Goal: Information Seeking & Learning: Learn about a topic

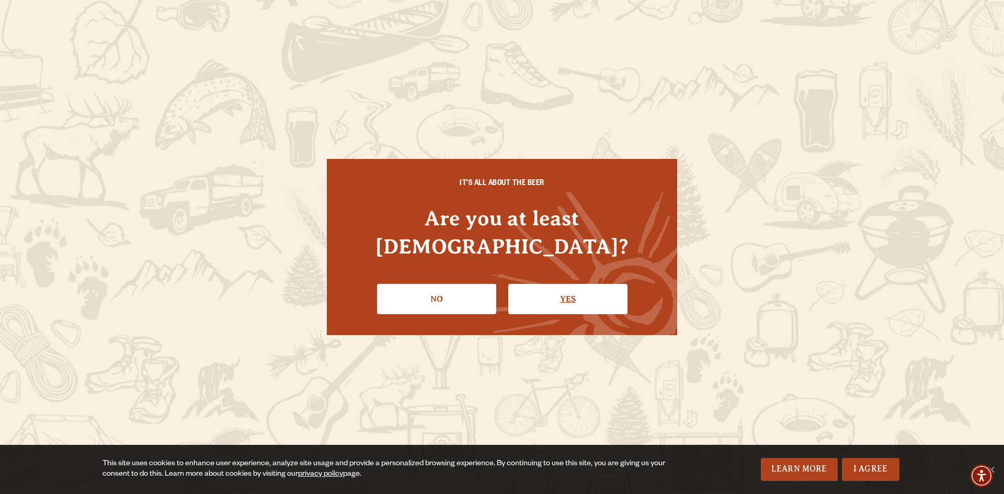
click at [562, 289] on link "Yes" at bounding box center [567, 299] width 119 height 30
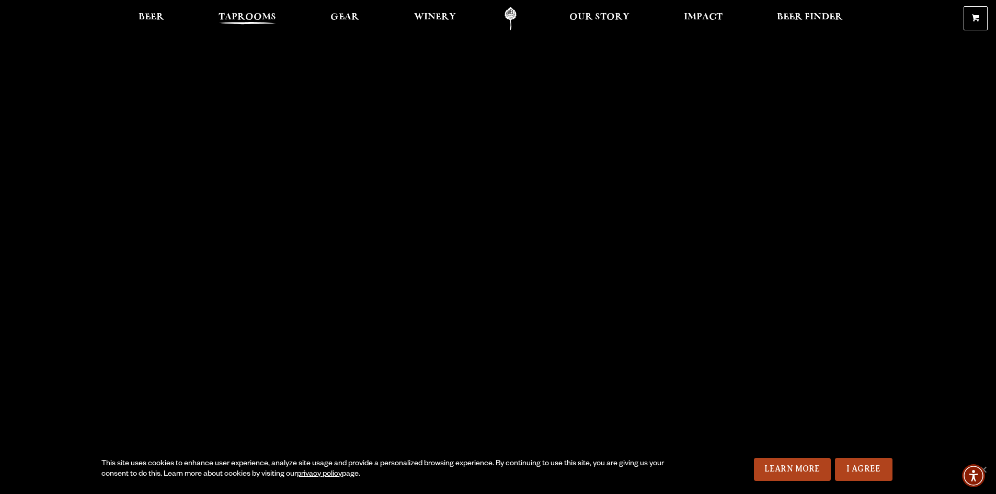
click at [247, 17] on span "Taprooms" at bounding box center [248, 17] width 58 height 8
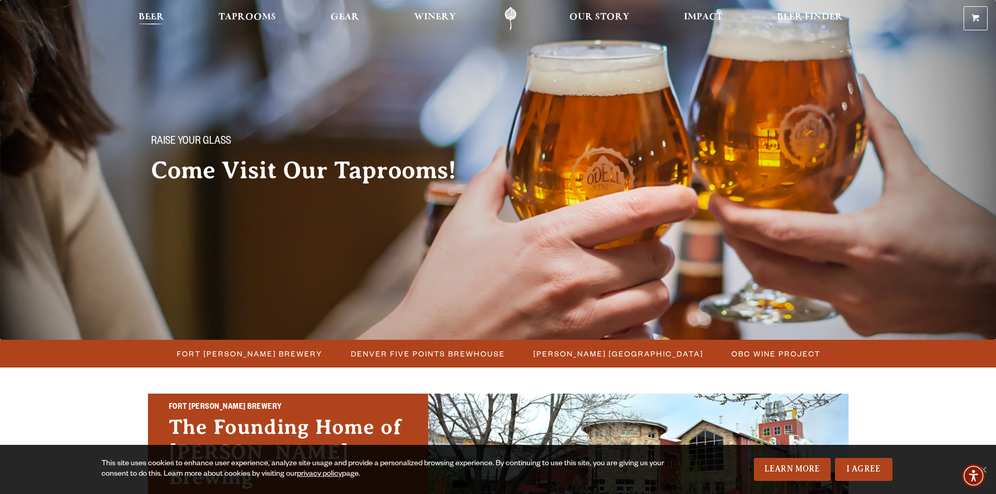
click at [153, 18] on span "Beer" at bounding box center [152, 17] width 26 height 8
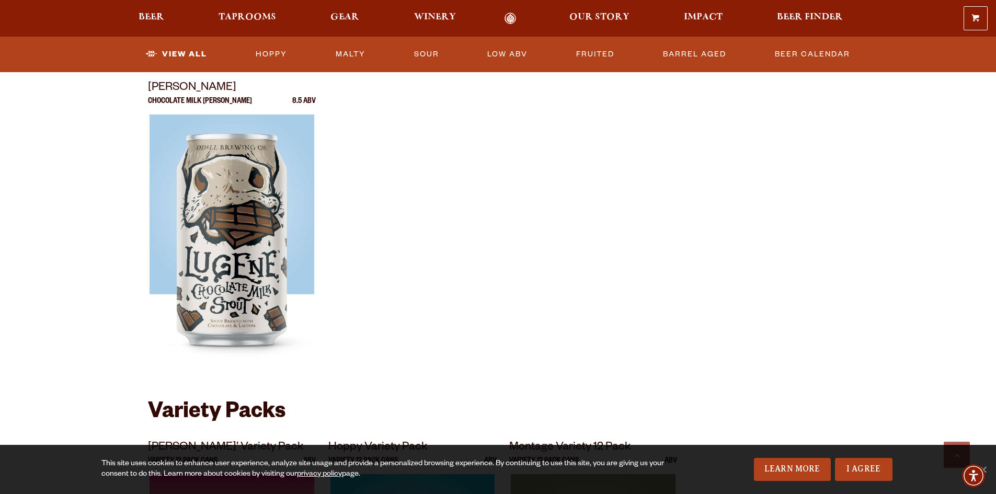
scroll to position [1830, 0]
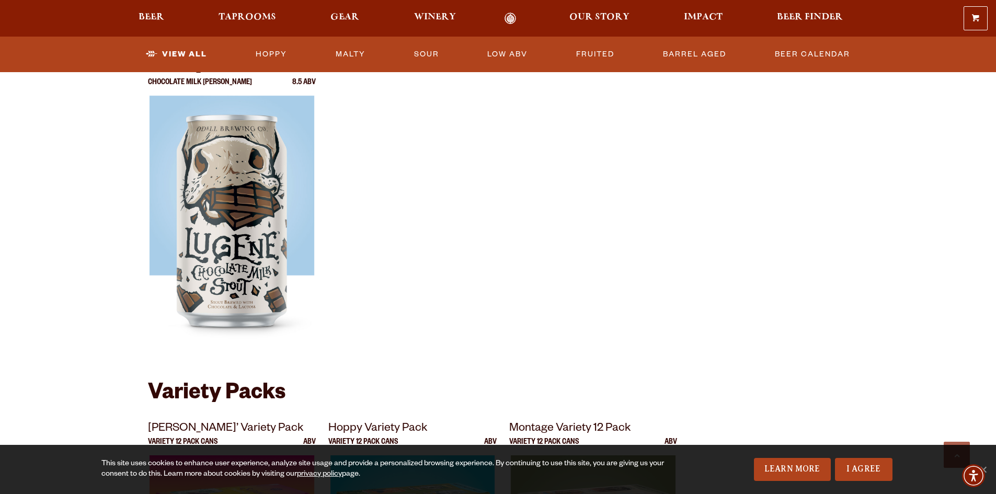
click at [168, 83] on p "Chocolate Milk Stout" at bounding box center [200, 87] width 104 height 17
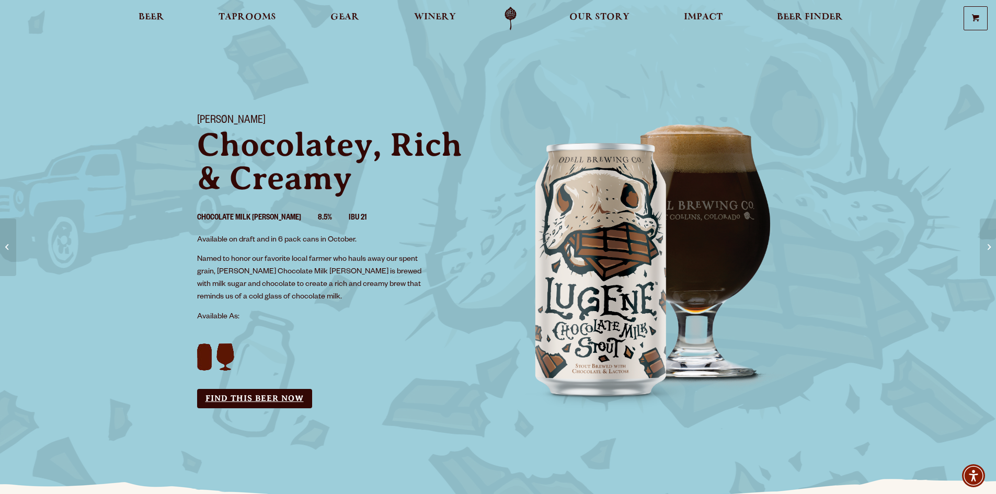
click at [251, 398] on link "Find this Beer Now" at bounding box center [254, 398] width 115 height 19
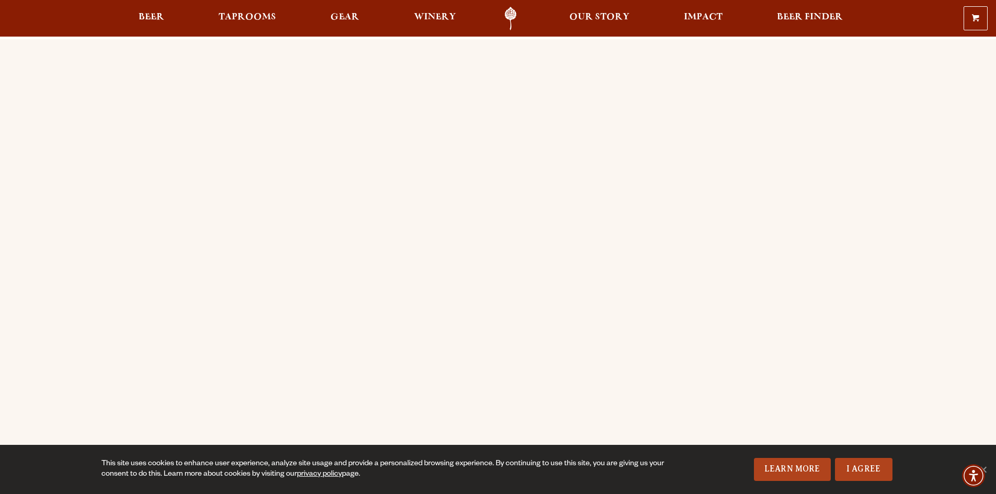
click at [130, 142] on div "Order Online Order [PERSON_NAME] beer or OBC Wine online for delivery or pick-u…" at bounding box center [498, 414] width 753 height 750
click at [129, 237] on div "Order Online Order [PERSON_NAME] beer or OBC Wine online for delivery or pick-u…" at bounding box center [498, 414] width 753 height 750
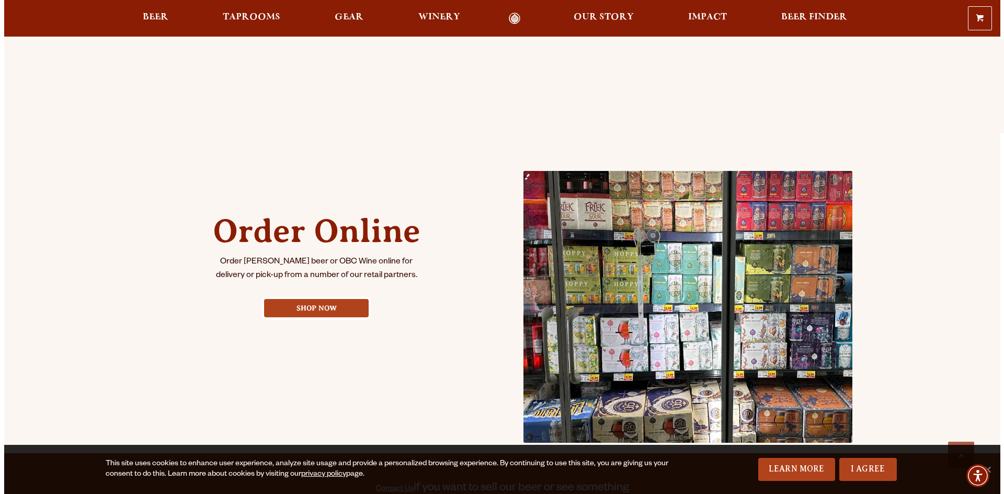
scroll to position [366, 0]
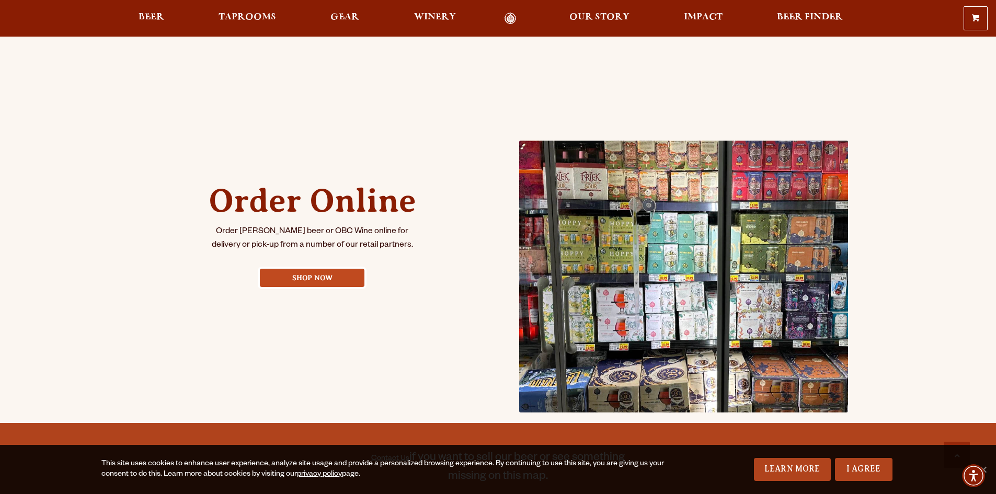
click at [321, 275] on link "Shop Now" at bounding box center [312, 278] width 105 height 18
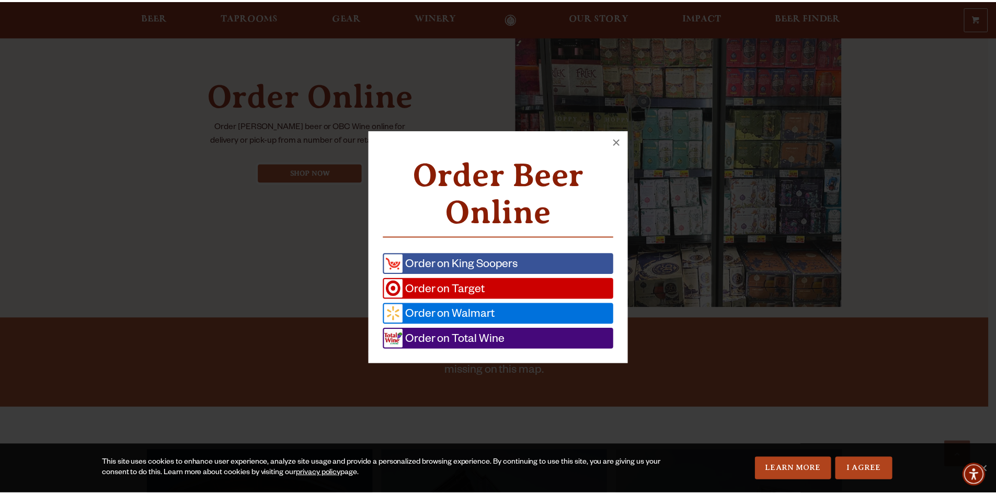
scroll to position [473, 0]
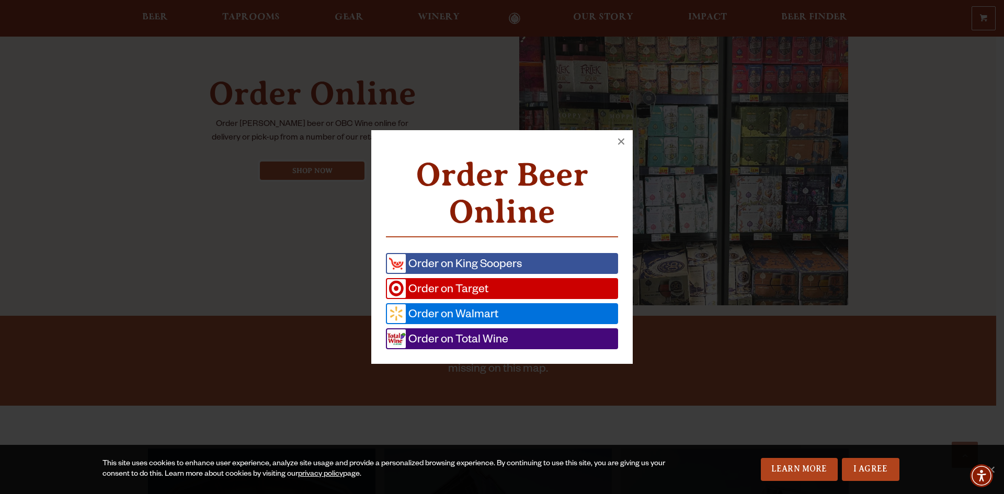
click at [489, 341] on span "Order on Total Wine" at bounding box center [457, 338] width 102 height 19
click at [621, 143] on button "×" at bounding box center [621, 141] width 23 height 23
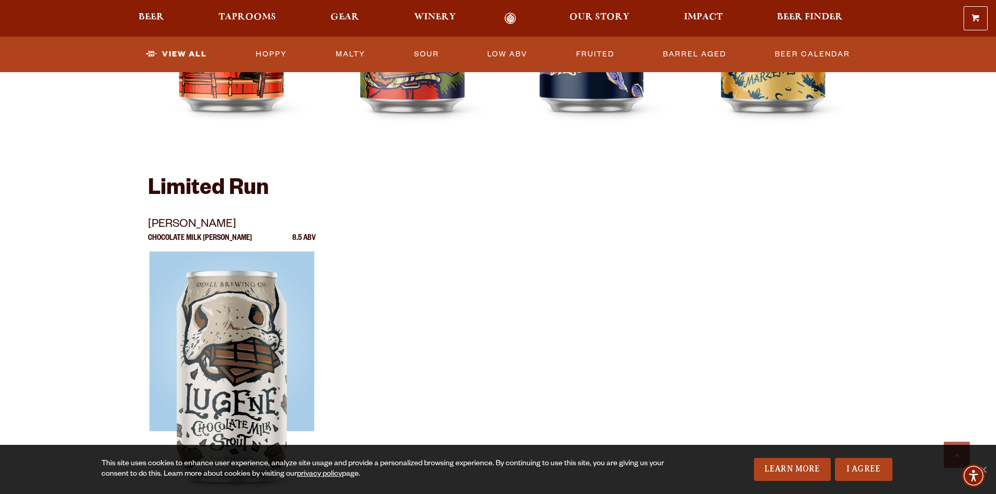
scroll to position [1726, 0]
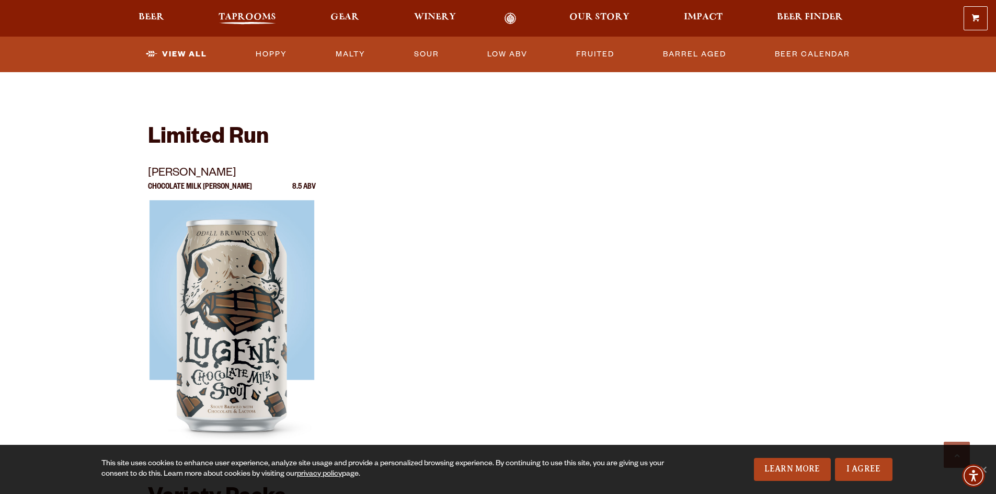
click at [247, 16] on span "Taprooms" at bounding box center [248, 17] width 58 height 8
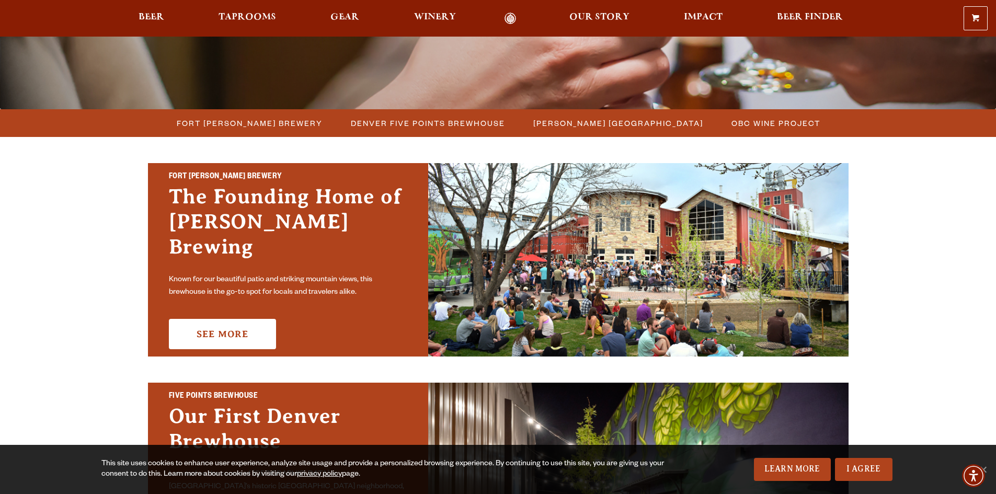
scroll to position [261, 0]
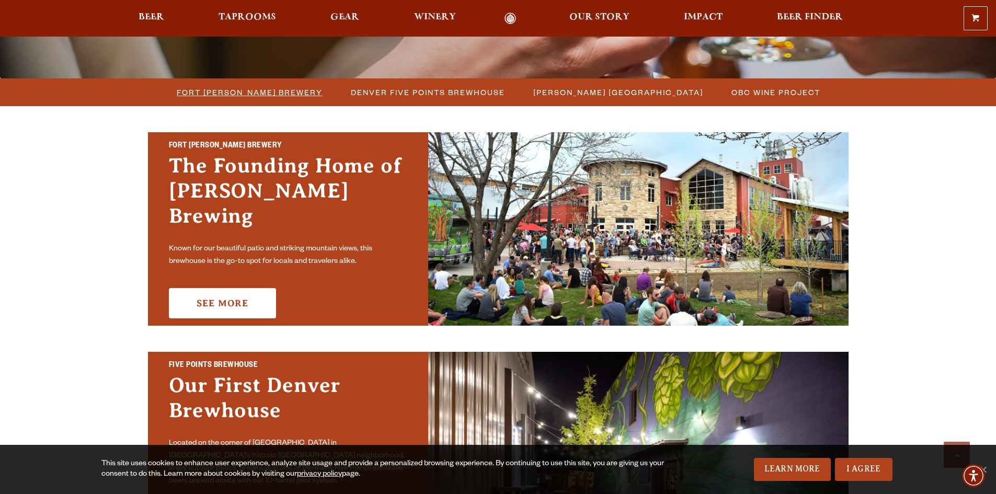
click at [251, 96] on span "Fort [PERSON_NAME] Brewery" at bounding box center [250, 92] width 146 height 15
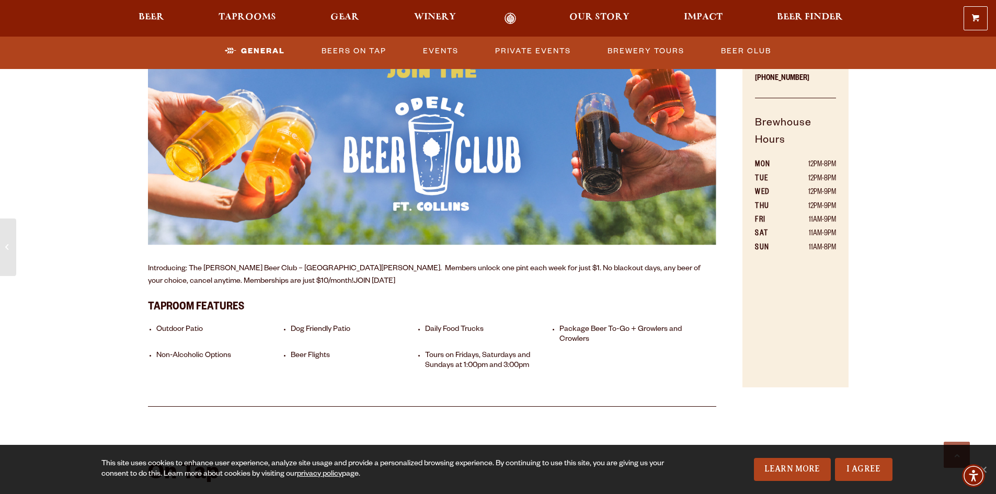
scroll to position [784, 0]
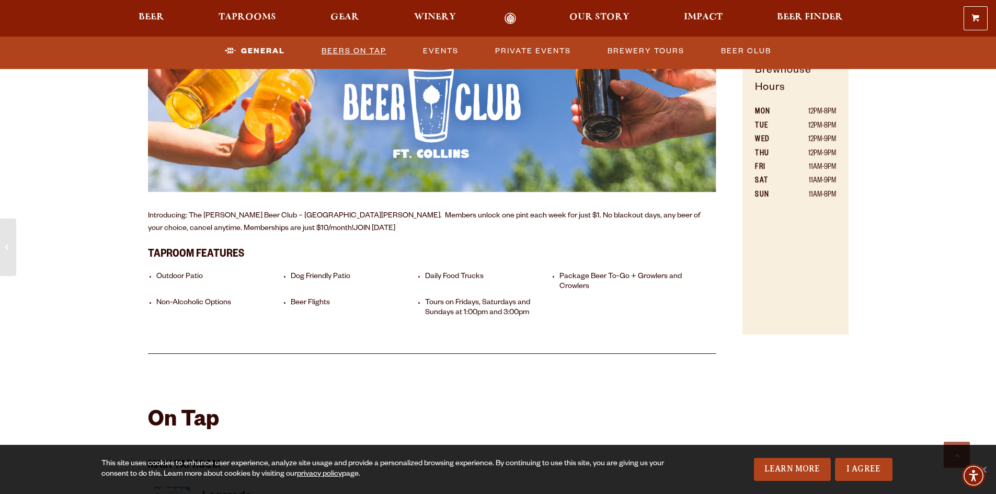
click at [356, 52] on link "Beers on Tap" at bounding box center [353, 51] width 73 height 24
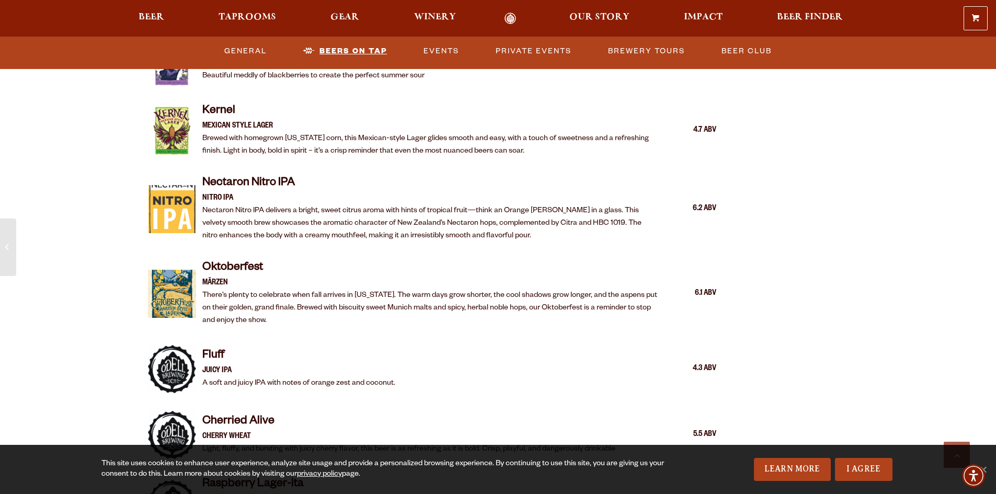
scroll to position [1978, 0]
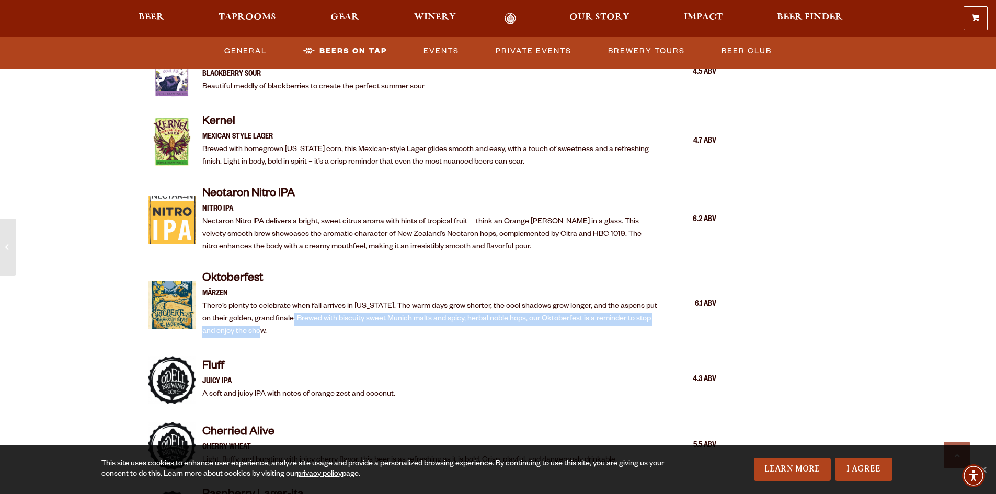
drag, startPoint x: 288, startPoint y: 305, endPoint x: 289, endPoint y: 315, distance: 10.1
click at [289, 315] on p "There’s plenty to celebrate when fall arrives in [US_STATE]. The warm days grow…" at bounding box center [430, 320] width 456 height 38
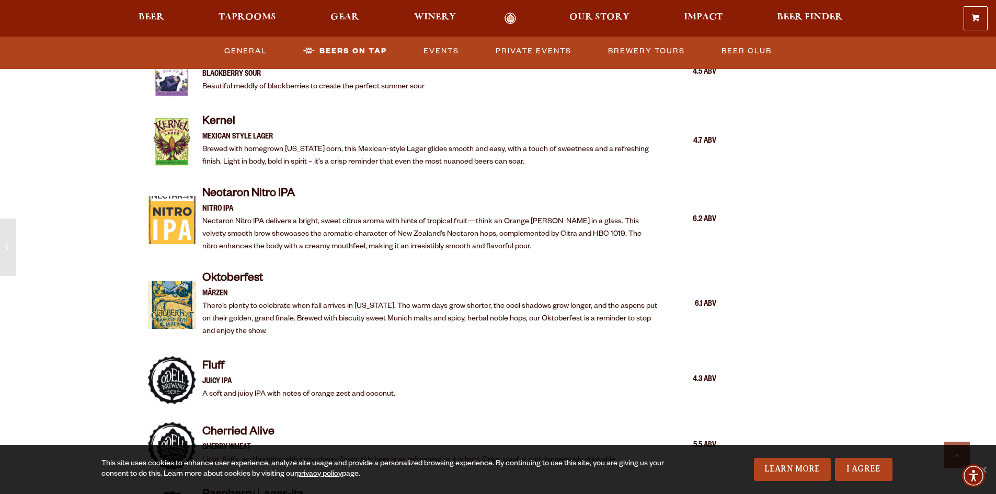
click at [234, 271] on h4 "Oktoberfest" at bounding box center [430, 279] width 456 height 17
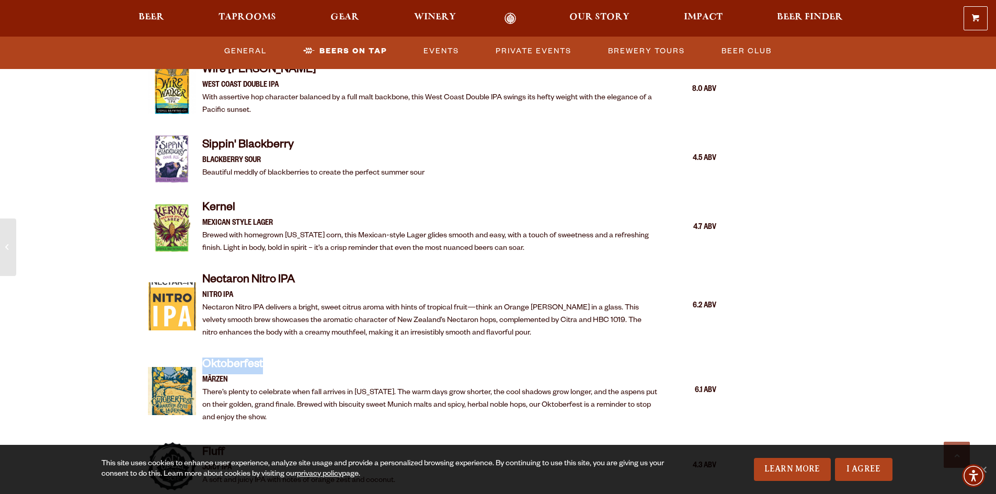
scroll to position [1874, 0]
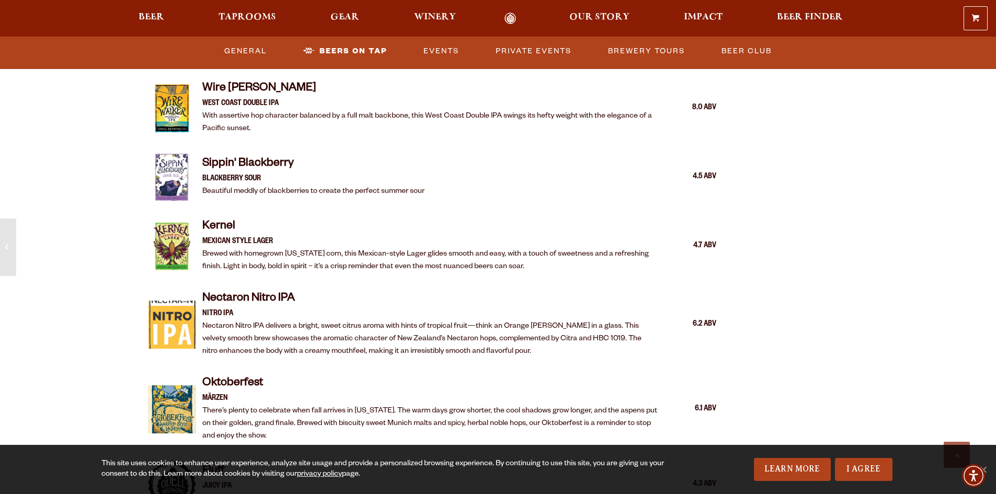
click at [220, 219] on h4 "Kernel" at bounding box center [430, 227] width 456 height 17
click at [258, 49] on link "General" at bounding box center [245, 51] width 51 height 24
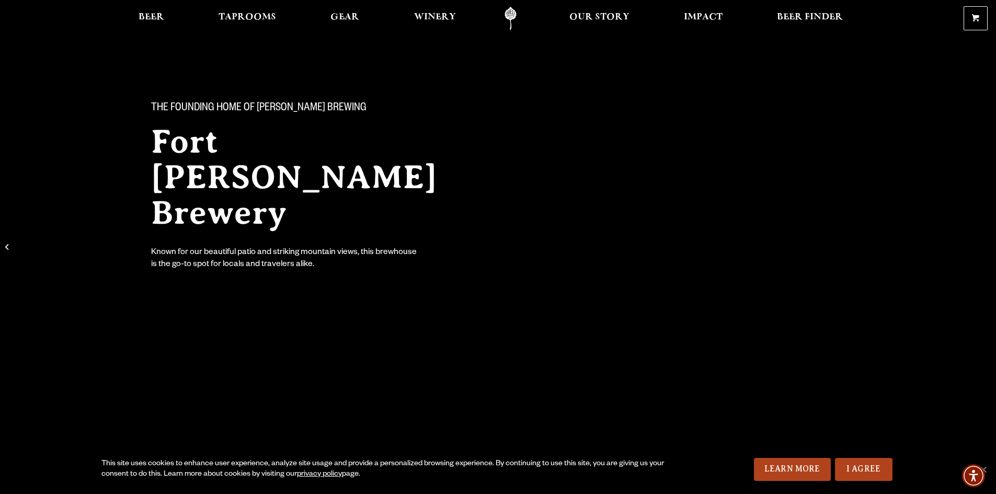
scroll to position [0, 0]
